Goal: Information Seeking & Learning: Learn about a topic

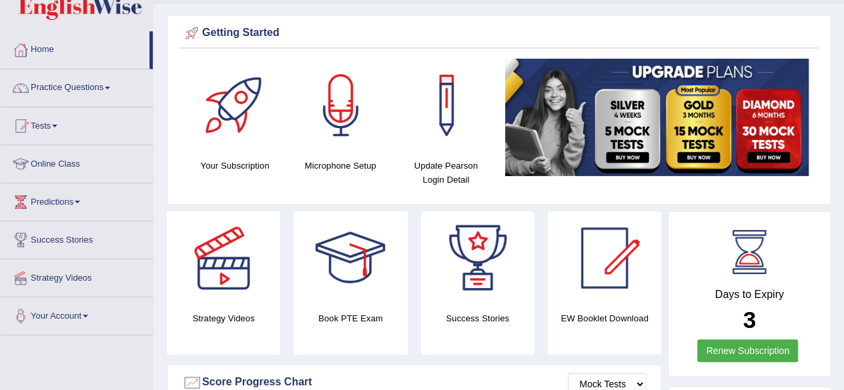
scroll to position [43, 0]
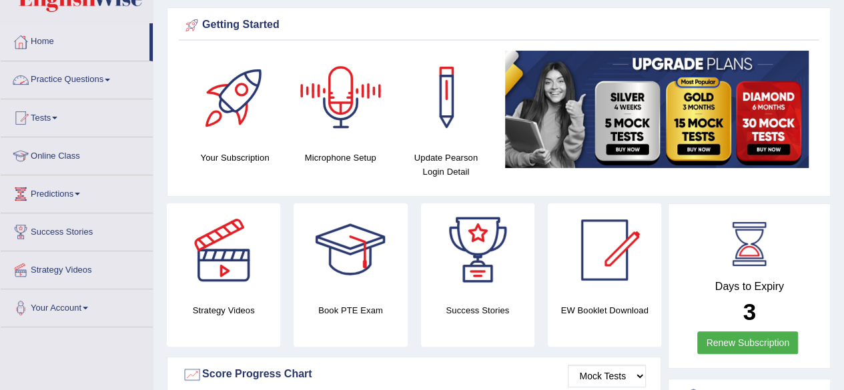
click at [87, 77] on link "Practice Questions" at bounding box center [77, 77] width 152 height 33
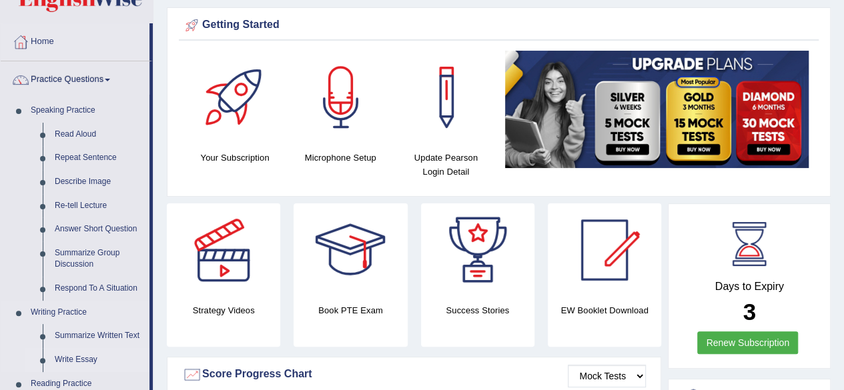
click at [77, 357] on link "Write Essay" at bounding box center [99, 360] width 101 height 24
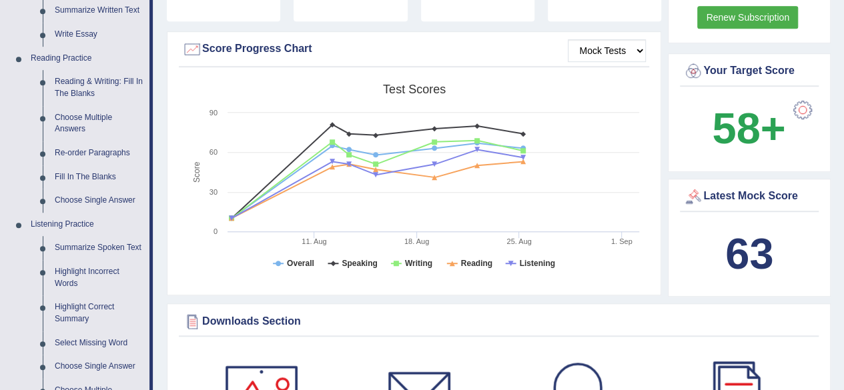
scroll to position [366, 0]
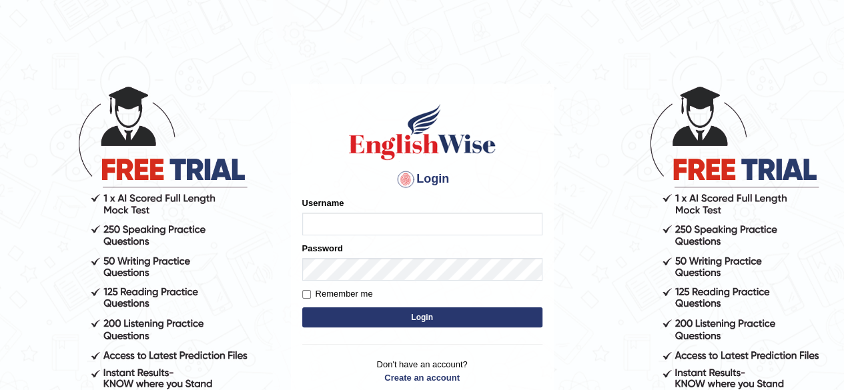
type input "0434920069"
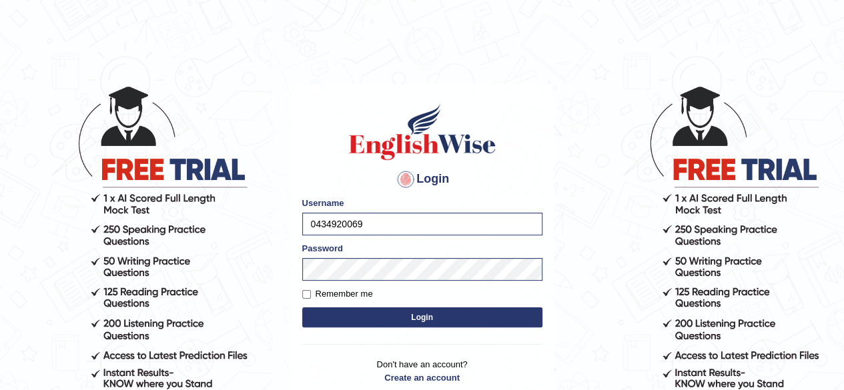
click at [360, 306] on form "Please fix the following errors: Username 0434920069 Password Remember me Login" at bounding box center [422, 264] width 240 height 134
click at [360, 308] on button "Login" at bounding box center [422, 318] width 240 height 20
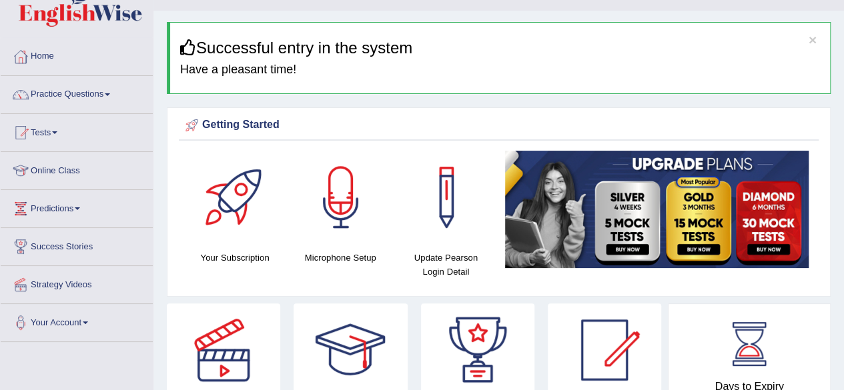
scroll to position [25, 0]
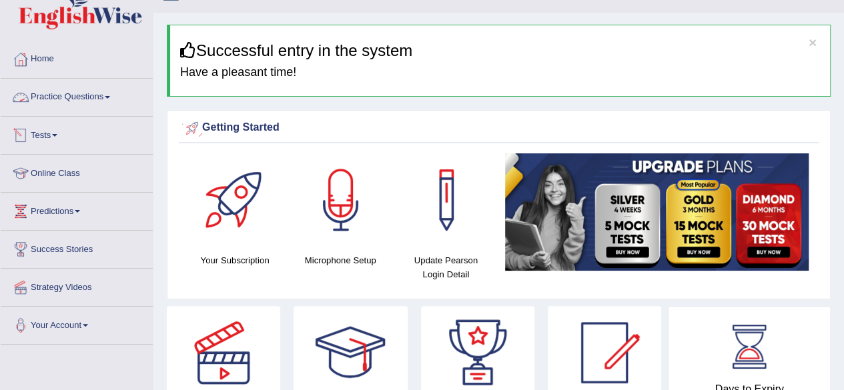
click at [108, 99] on link "Practice Questions" at bounding box center [77, 95] width 152 height 33
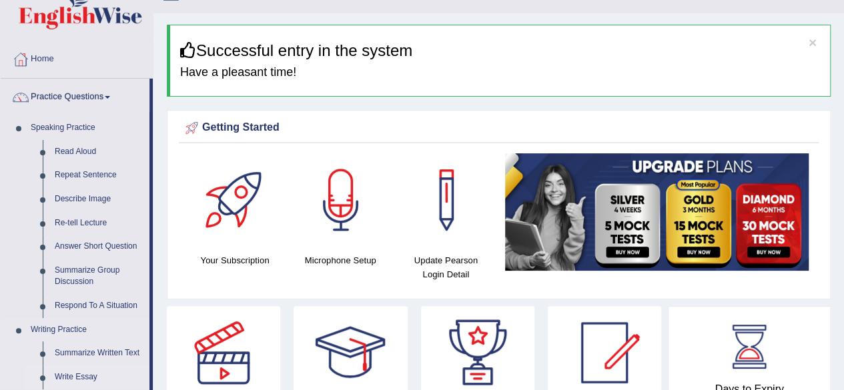
click at [89, 372] on link "Write Essay" at bounding box center [99, 378] width 101 height 24
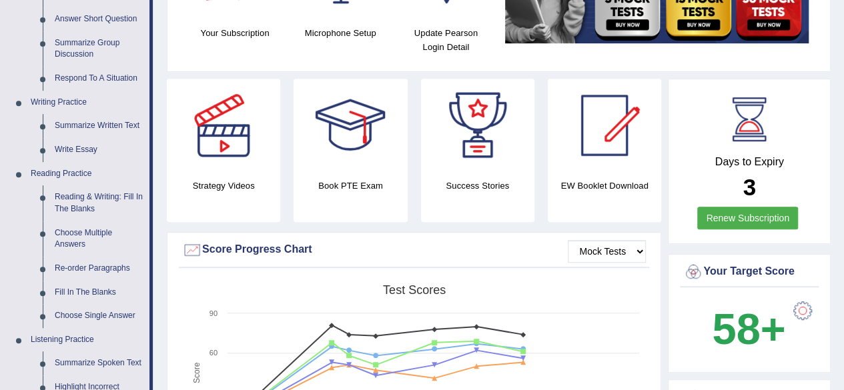
scroll to position [275, 0]
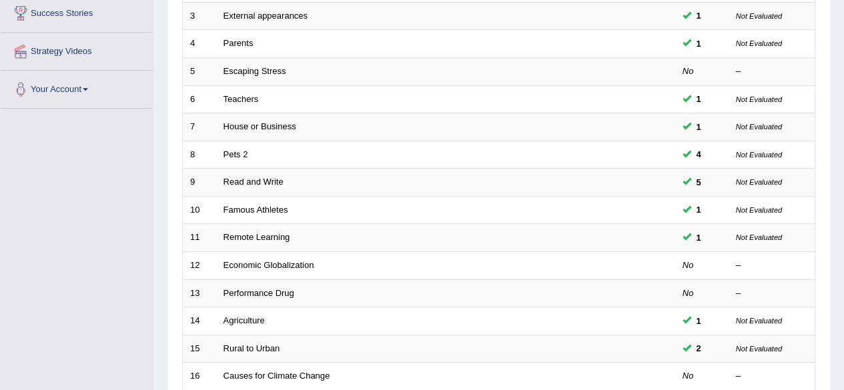
scroll to position [260, 0]
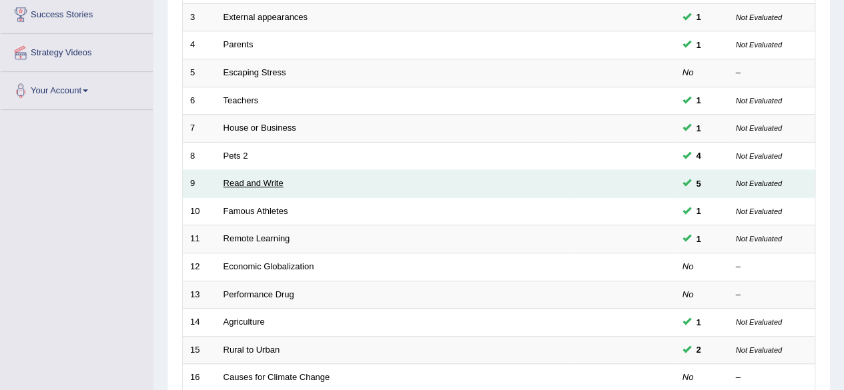
click at [268, 182] on link "Read and Write" at bounding box center [254, 183] width 60 height 10
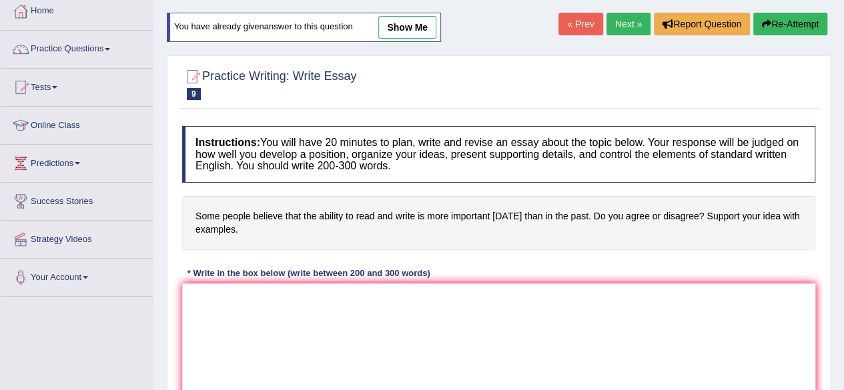
click at [413, 29] on link "show me" at bounding box center [407, 27] width 58 height 23
type textarea "The increasing influence of writing and reading on our lives has ignited numero…"
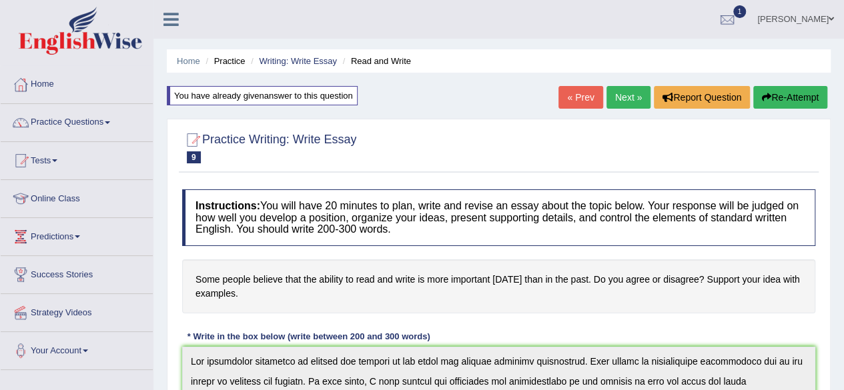
click at [584, 100] on link "« Prev" at bounding box center [581, 97] width 44 height 23
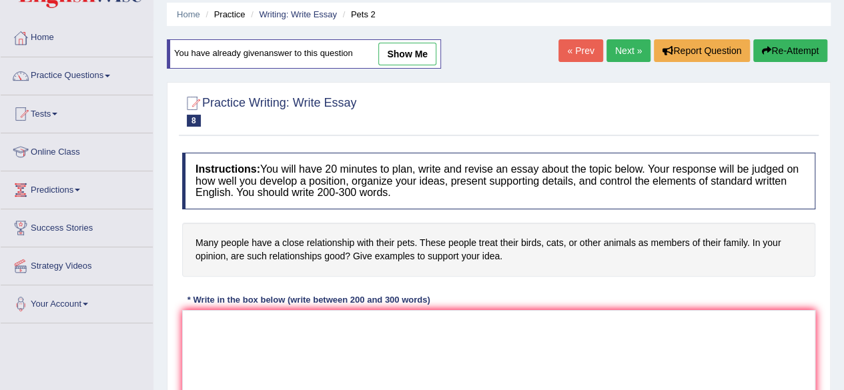
click at [843, 156] on html "Toggle navigation Home Practice Questions Speaking Practice Read Aloud Repeat S…" at bounding box center [422, 148] width 844 height 390
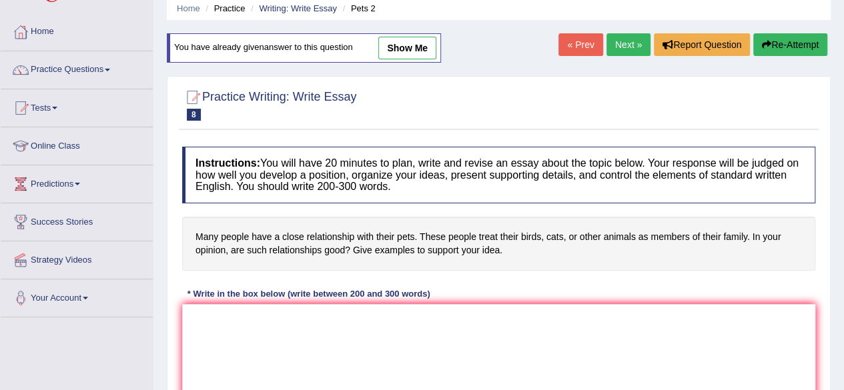
click at [417, 57] on link "show me" at bounding box center [407, 48] width 58 height 23
type textarea "The increasing influence of having pets and take care of them such as family me…"
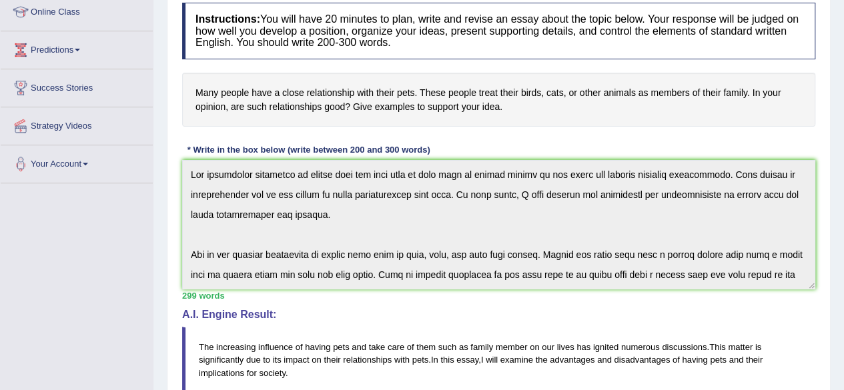
scroll to position [0, 0]
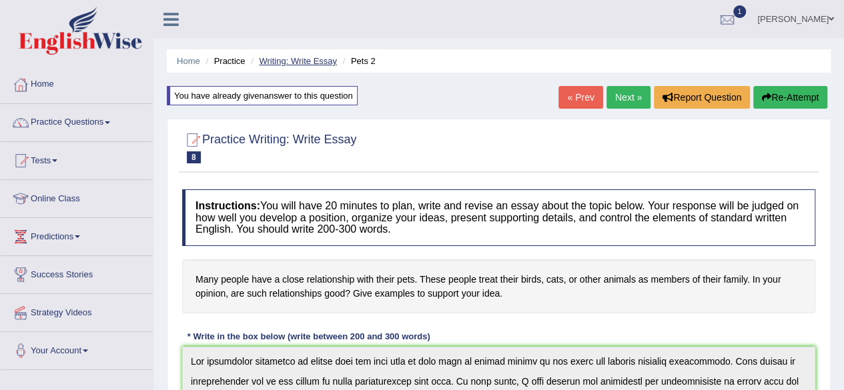
click at [291, 63] on link "Writing: Write Essay" at bounding box center [298, 61] width 78 height 10
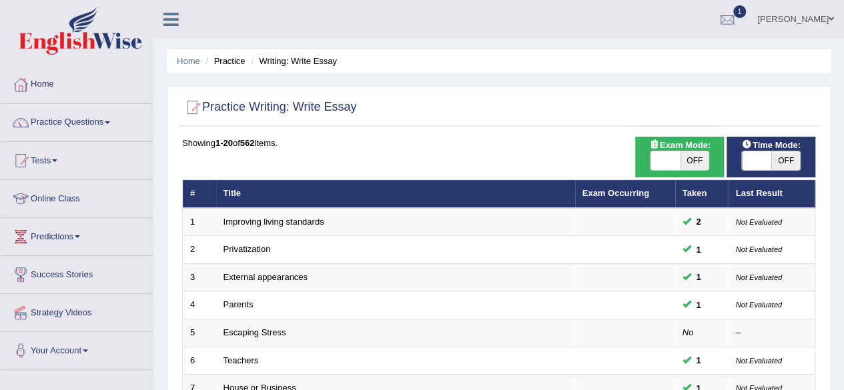
scroll to position [342, 0]
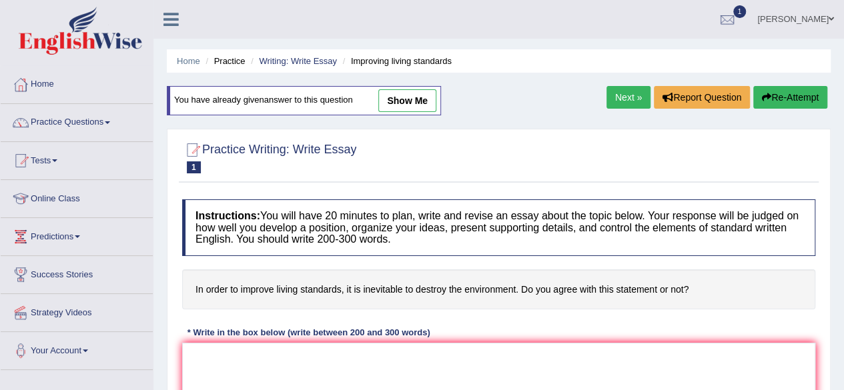
click at [402, 103] on link "show me" at bounding box center [407, 100] width 58 height 23
type textarea "Although such topics will never yield a consensual agreement, a constructive di…"
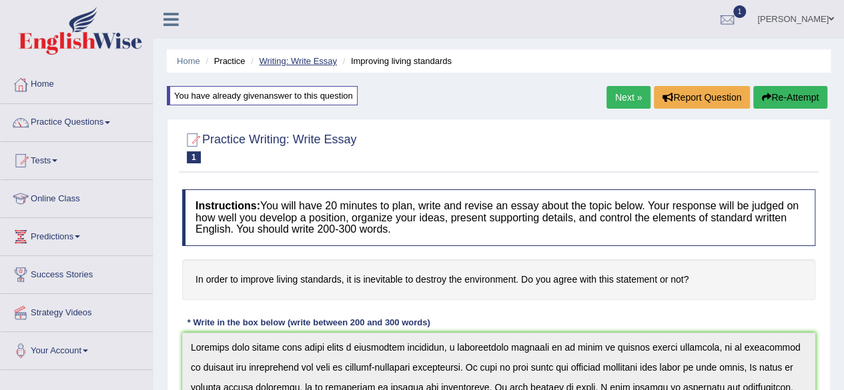
click at [322, 59] on link "Writing: Write Essay" at bounding box center [298, 61] width 78 height 10
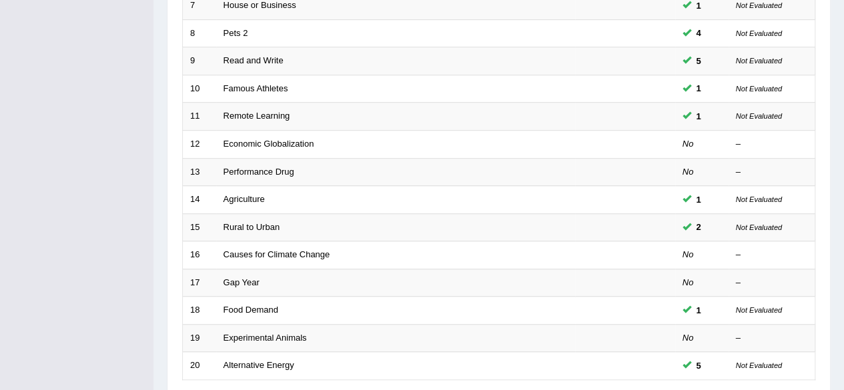
scroll to position [397, 0]
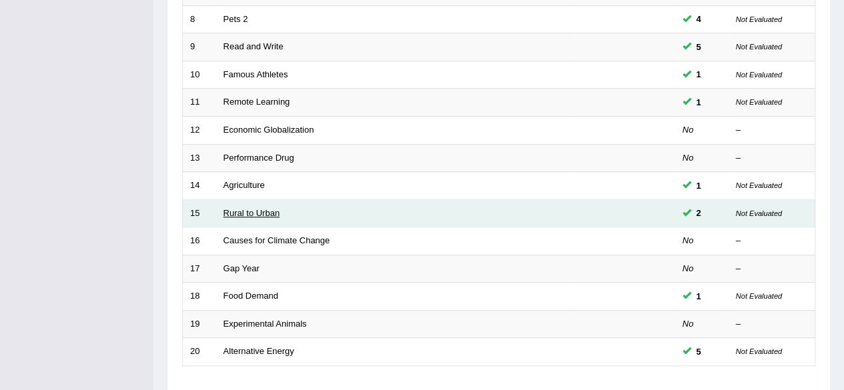
click at [240, 209] on link "Rural to Urban" at bounding box center [252, 213] width 57 height 10
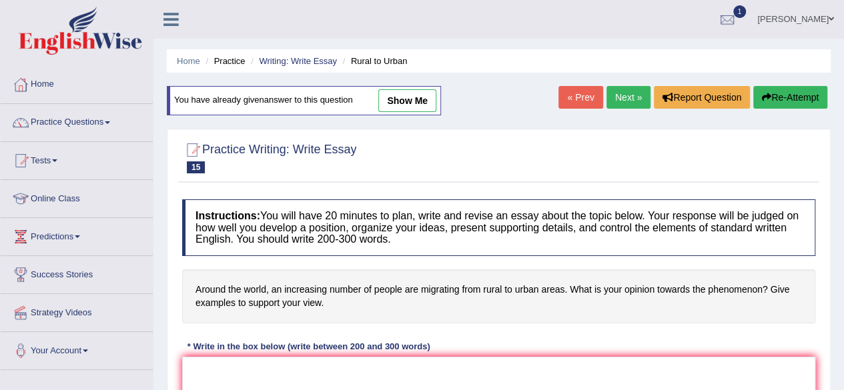
click at [415, 103] on link "show me" at bounding box center [407, 100] width 58 height 23
type textarea "The increasing influence of number of people are migrating from rural to urban …"
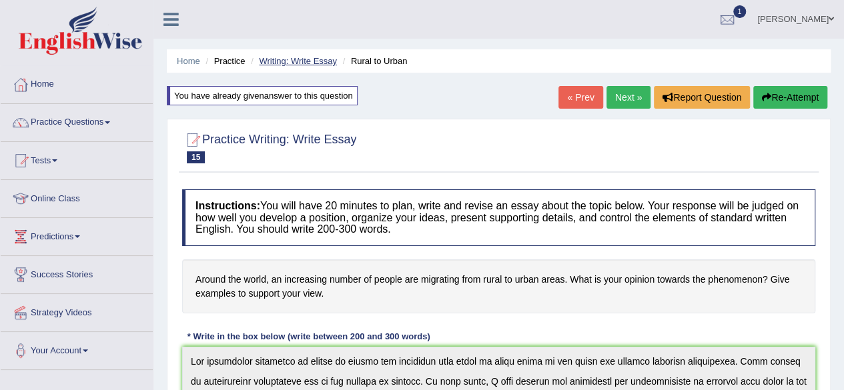
click at [314, 59] on link "Writing: Write Essay" at bounding box center [298, 61] width 78 height 10
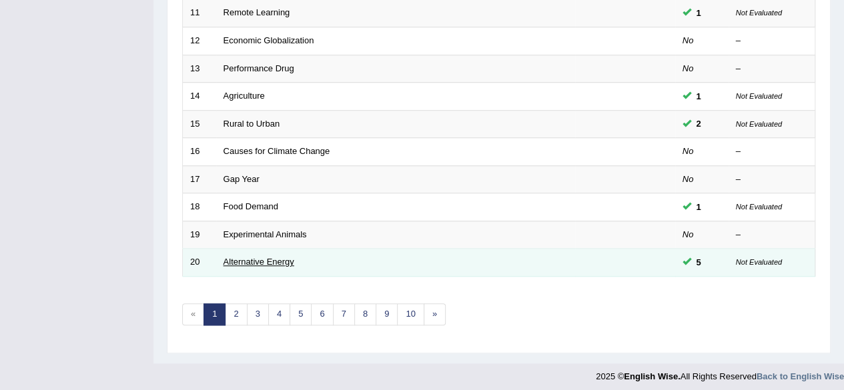
click at [273, 257] on link "Alternative Energy" at bounding box center [259, 262] width 71 height 10
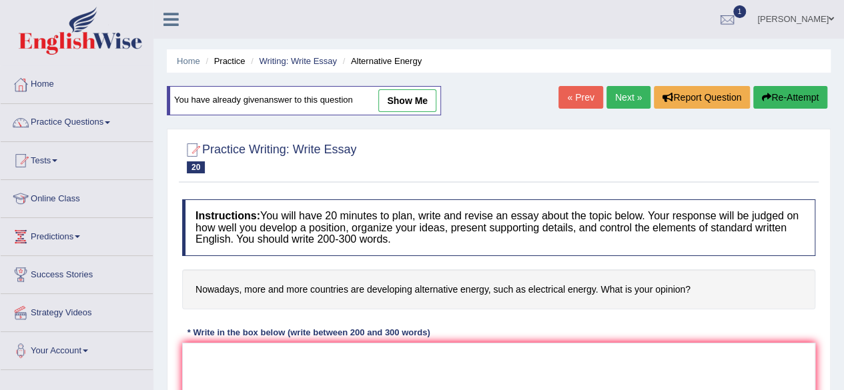
click at [415, 101] on link "show me" at bounding box center [407, 100] width 58 height 23
type textarea "The increasing influence of alternative energy on our lives has ignited numerou…"
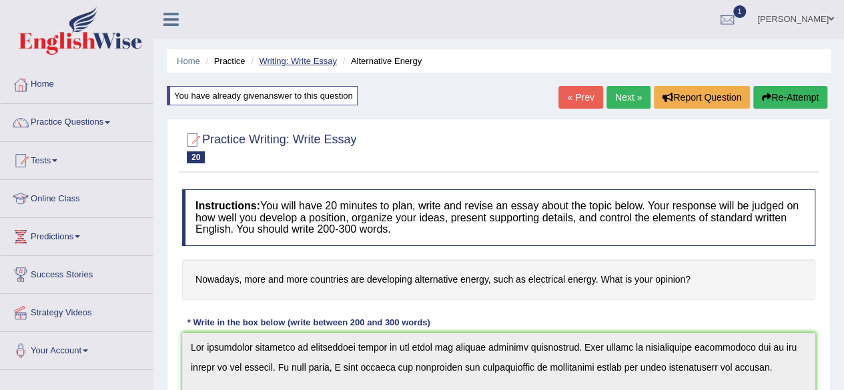
click at [285, 62] on link "Writing: Write Essay" at bounding box center [298, 61] width 78 height 10
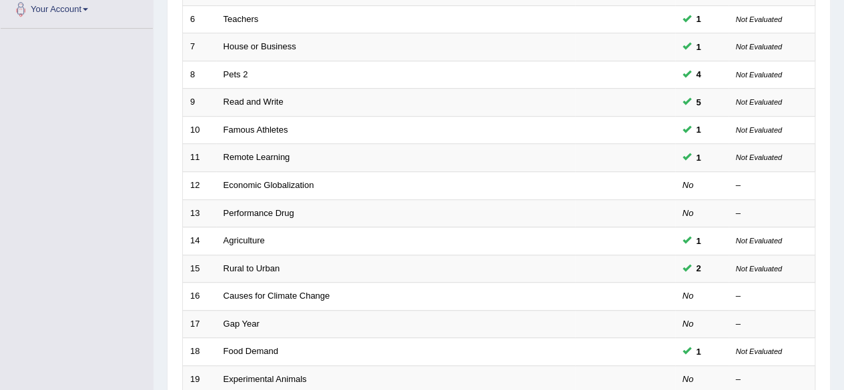
scroll to position [486, 0]
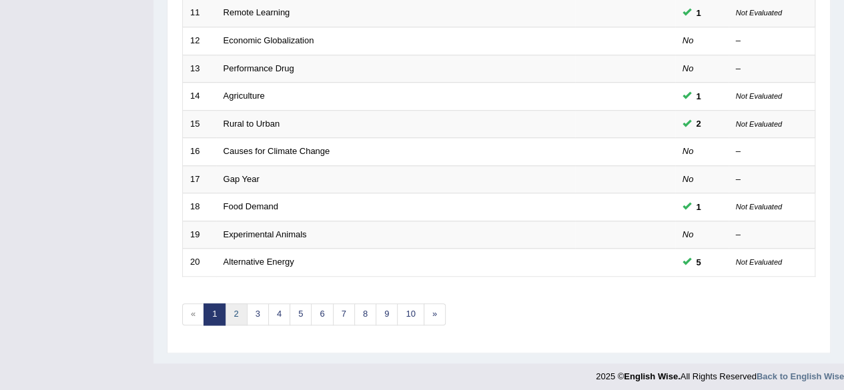
click at [234, 305] on link "2" at bounding box center [236, 315] width 22 height 22
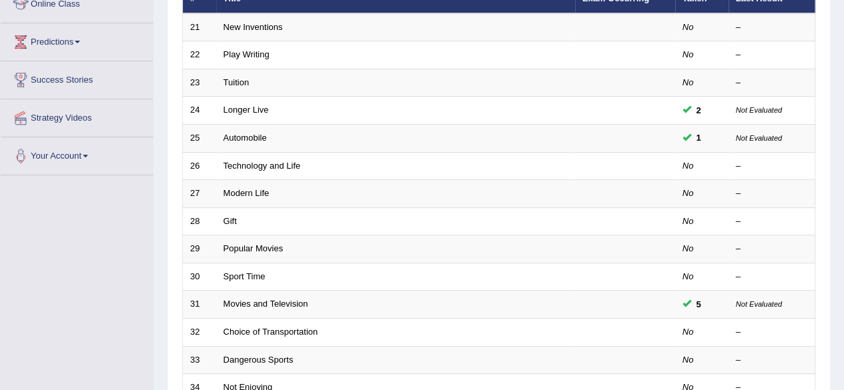
scroll to position [222, 0]
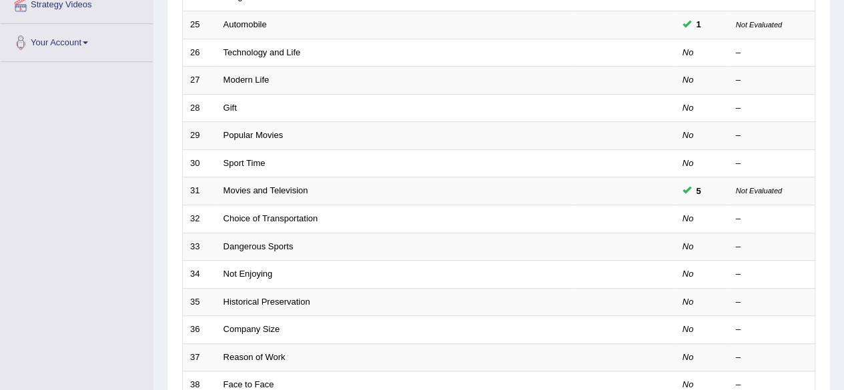
scroll to position [304, 0]
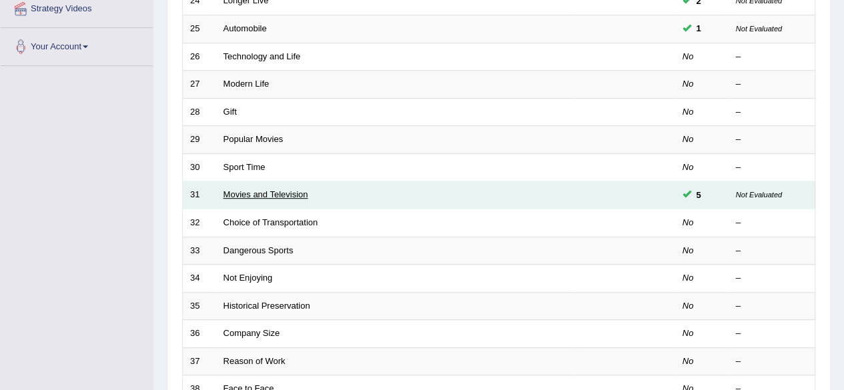
click at [233, 190] on link "Movies and Television" at bounding box center [266, 195] width 85 height 10
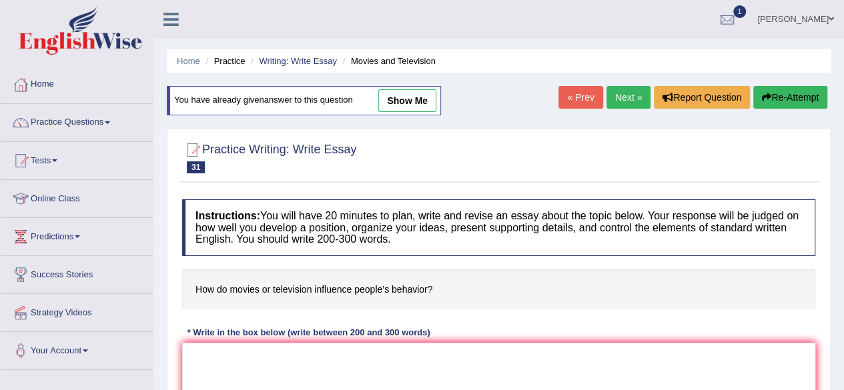
click at [396, 101] on link "show me" at bounding box center [407, 100] width 58 height 23
type textarea "The increasing influence of movies or television on our lives has ignited numer…"
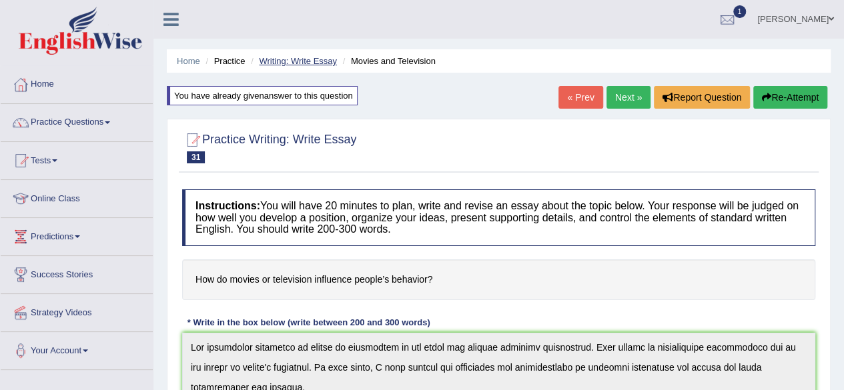
click at [304, 63] on link "Writing: Write Essay" at bounding box center [298, 61] width 78 height 10
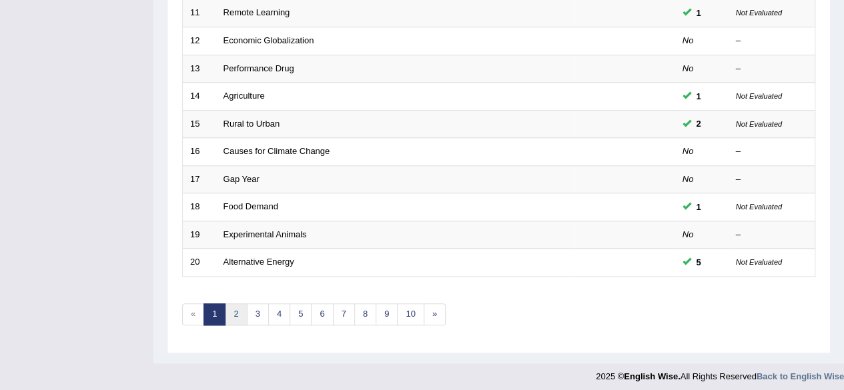
click at [240, 310] on link "2" at bounding box center [236, 315] width 22 height 22
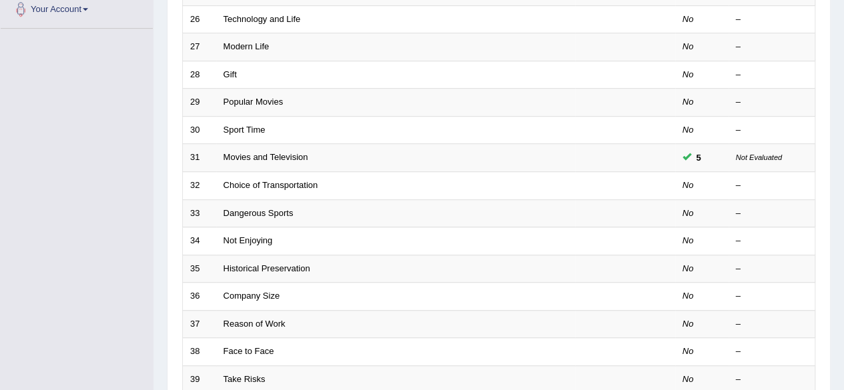
scroll to position [486, 0]
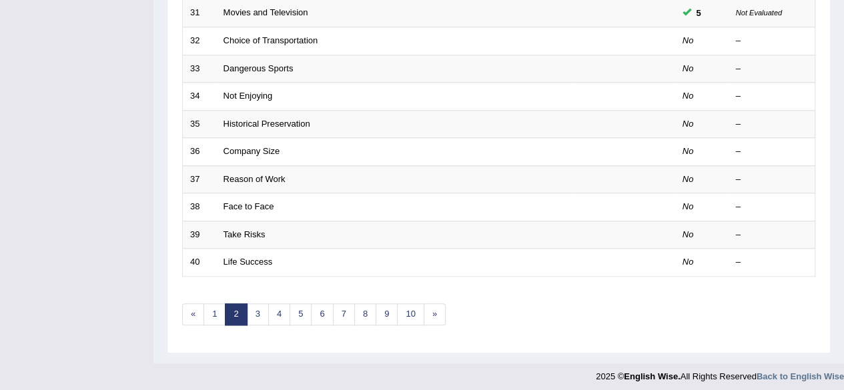
drag, startPoint x: 853, startPoint y: 287, endPoint x: 853, endPoint y: 384, distance: 97.4
click at [260, 304] on link "3" at bounding box center [258, 315] width 22 height 22
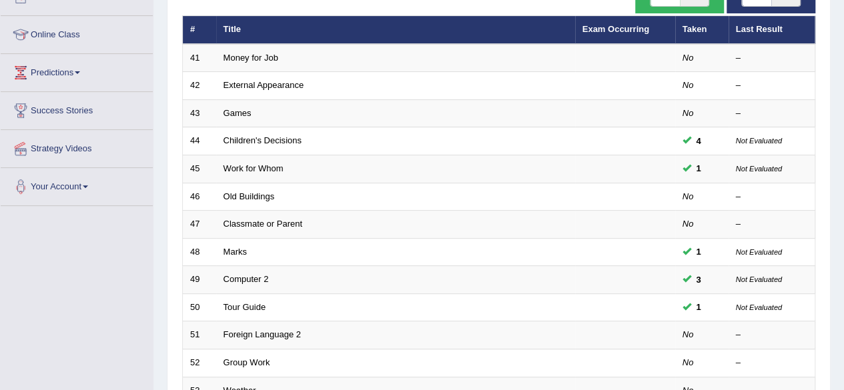
scroll to position [171, 0]
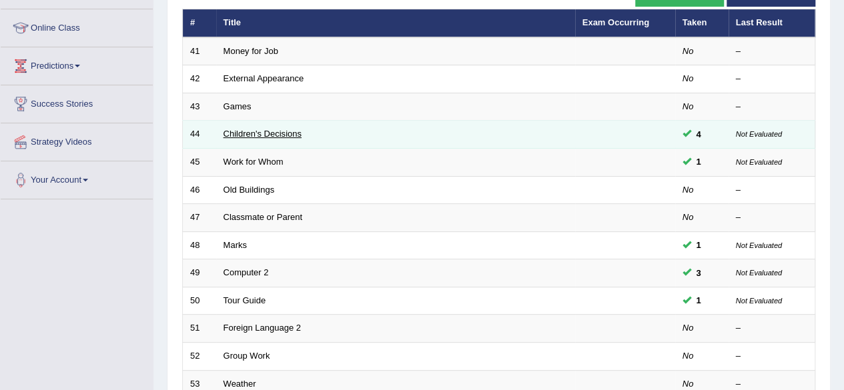
click at [244, 133] on link "Children's Decisions" at bounding box center [263, 134] width 78 height 10
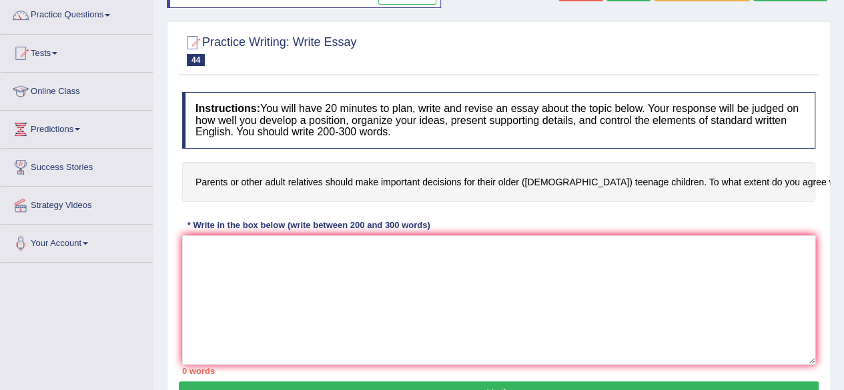
scroll to position [39, 0]
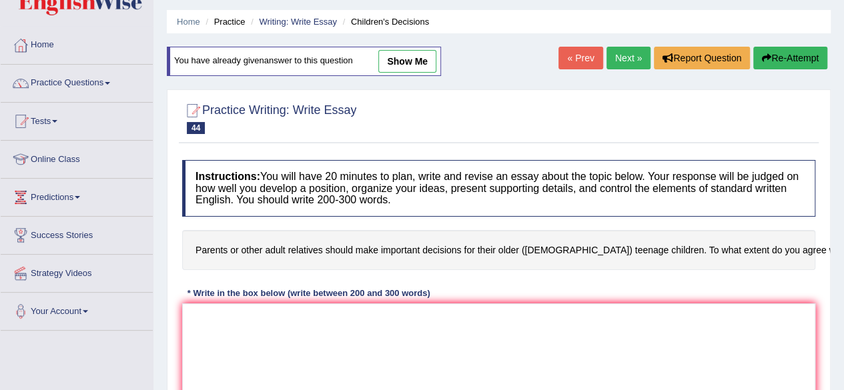
drag, startPoint x: 849, startPoint y: 212, endPoint x: 851, endPoint y: 234, distance: 21.4
click at [844, 234] on html "Toggle navigation Home Practice Questions Speaking Practice Read Aloud Repeat S…" at bounding box center [422, 156] width 844 height 390
click at [431, 57] on link "show me" at bounding box center [407, 61] width 58 height 23
type textarea "The increasing influence of making important decisionson our lives has ignited …"
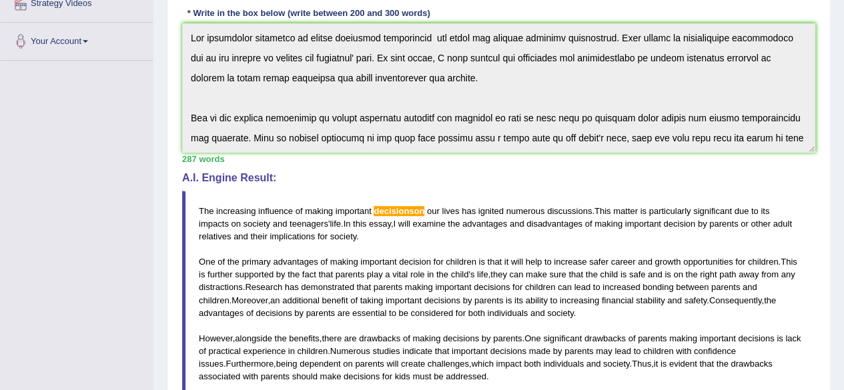
scroll to position [316, 0]
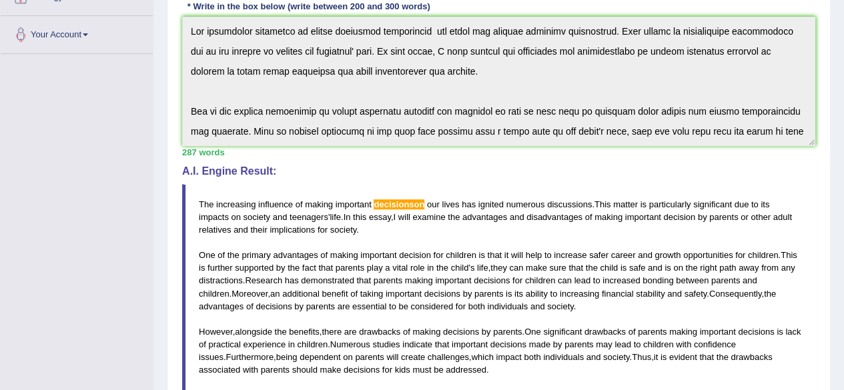
drag, startPoint x: 843, startPoint y: 232, endPoint x: 850, endPoint y: 197, distance: 36.1
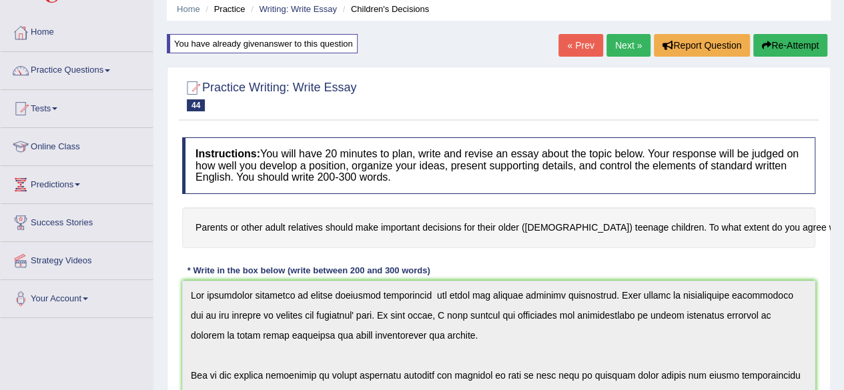
scroll to position [57, 0]
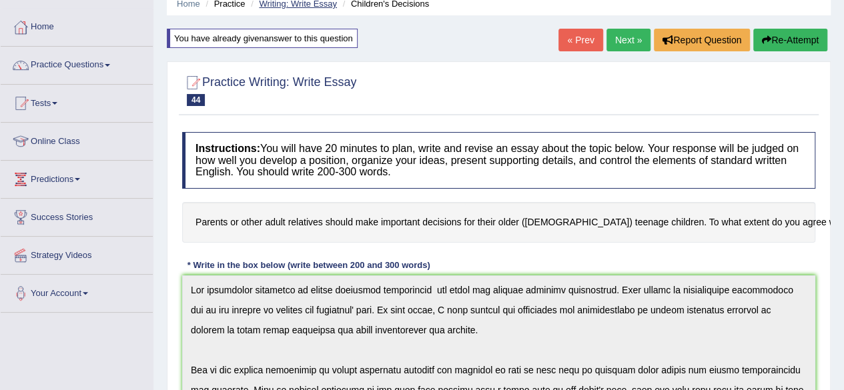
click at [312, 5] on link "Writing: Write Essay" at bounding box center [298, 4] width 78 height 10
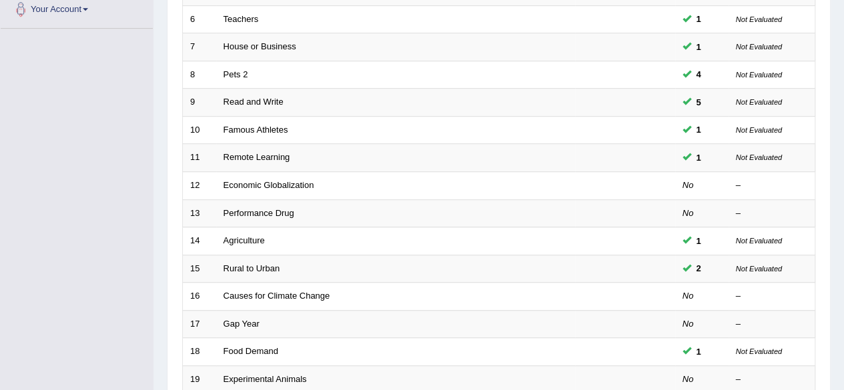
scroll to position [486, 0]
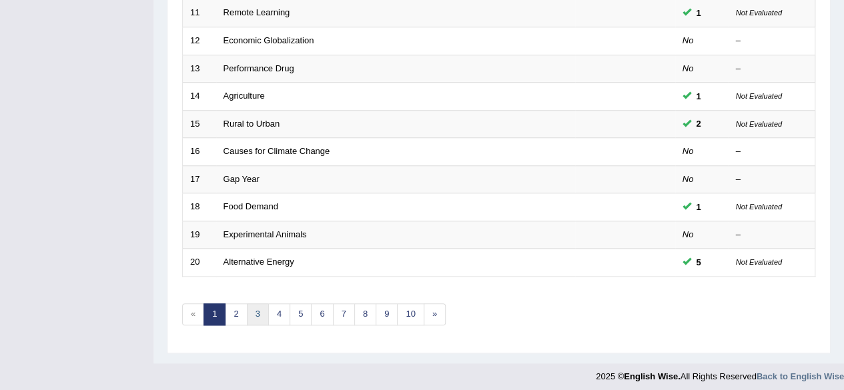
click at [260, 308] on link "3" at bounding box center [258, 315] width 22 height 22
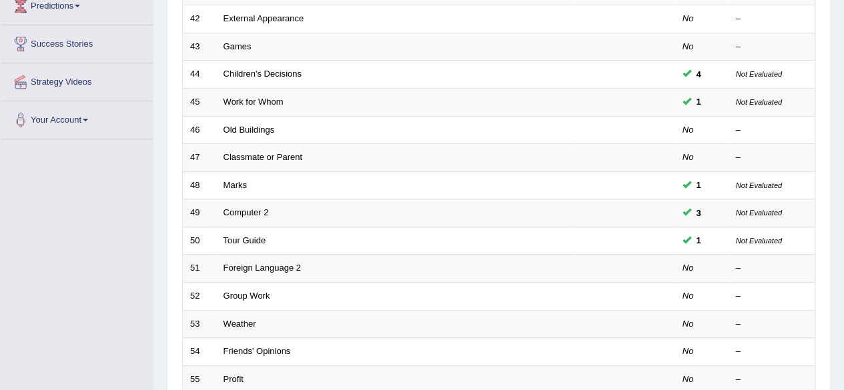
scroll to position [226, 0]
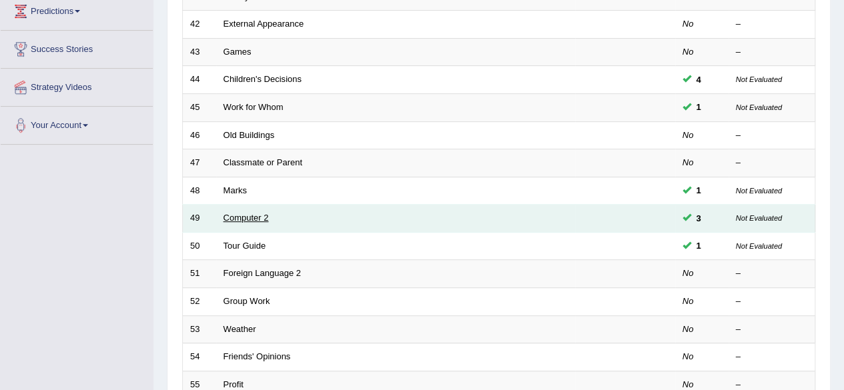
click at [242, 213] on link "Computer 2" at bounding box center [246, 218] width 45 height 10
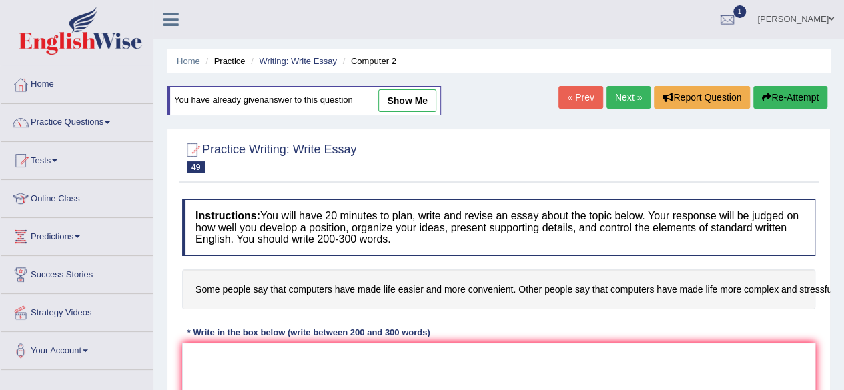
click at [415, 98] on link "show me" at bounding box center [407, 100] width 58 height 23
type textarea "The increasing influence of computers on our lives has ignited numerous discuss…"
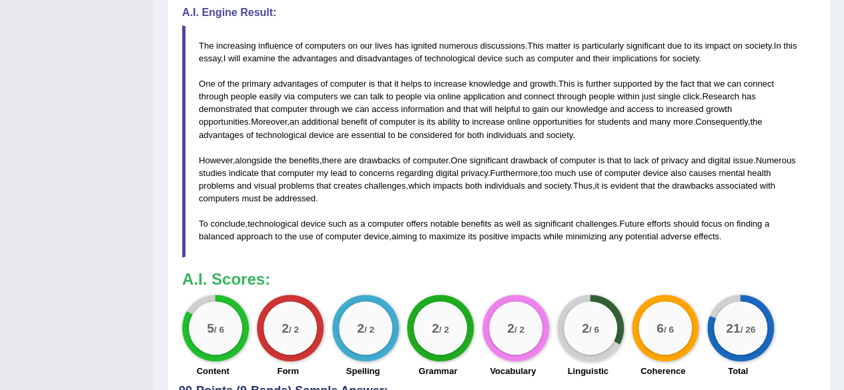
scroll to position [591, 0]
